Goal: Use online tool/utility: Utilize a website feature to perform a specific function

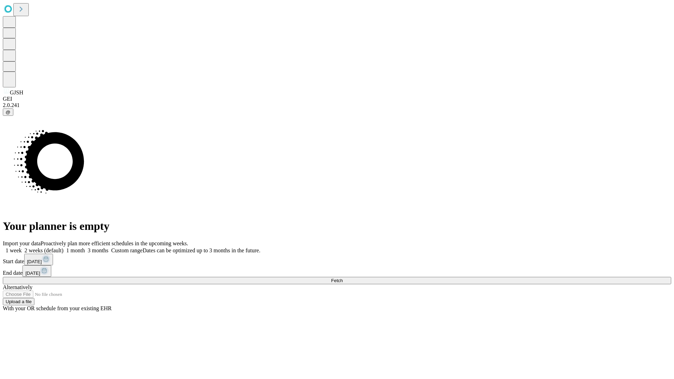
click at [343, 278] on span "Fetch" at bounding box center [337, 280] width 12 height 5
